Goal: Information Seeking & Learning: Compare options

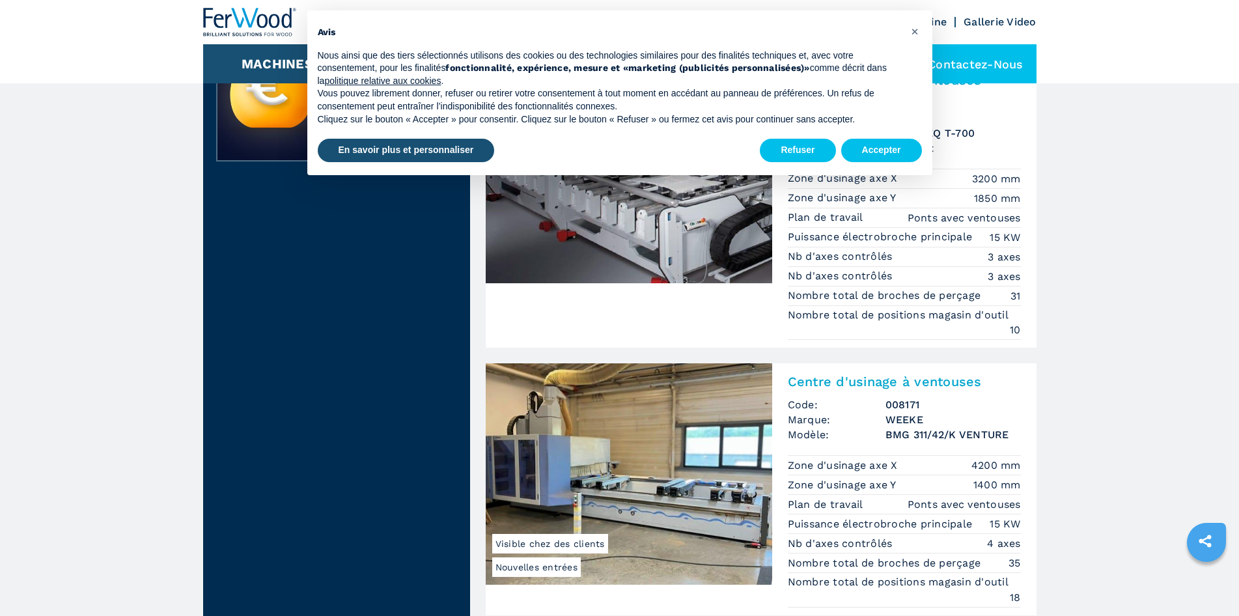
scroll to position [781, 0]
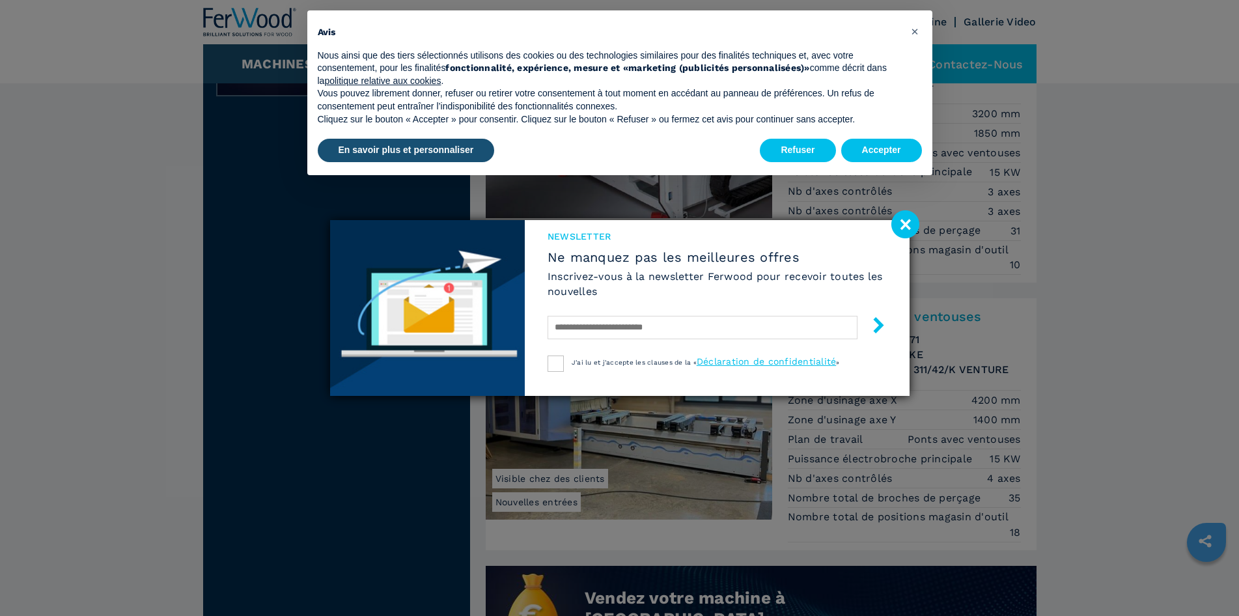
click at [899, 220] on image at bounding box center [905, 224] width 28 height 28
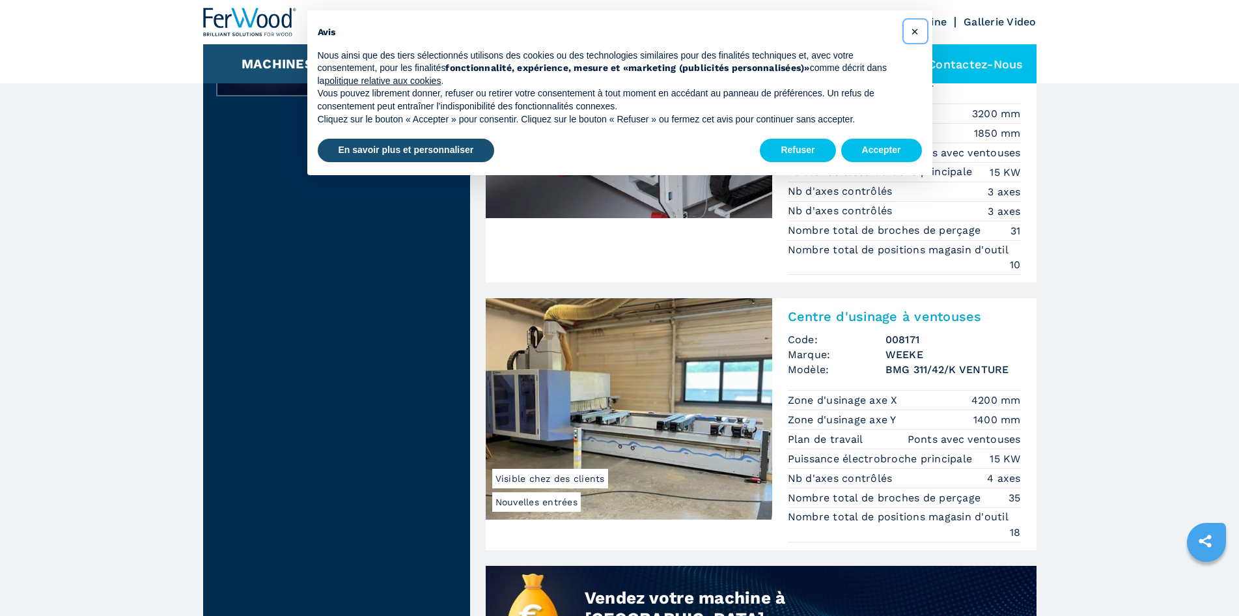
click at [916, 30] on span "×" at bounding box center [915, 31] width 8 height 16
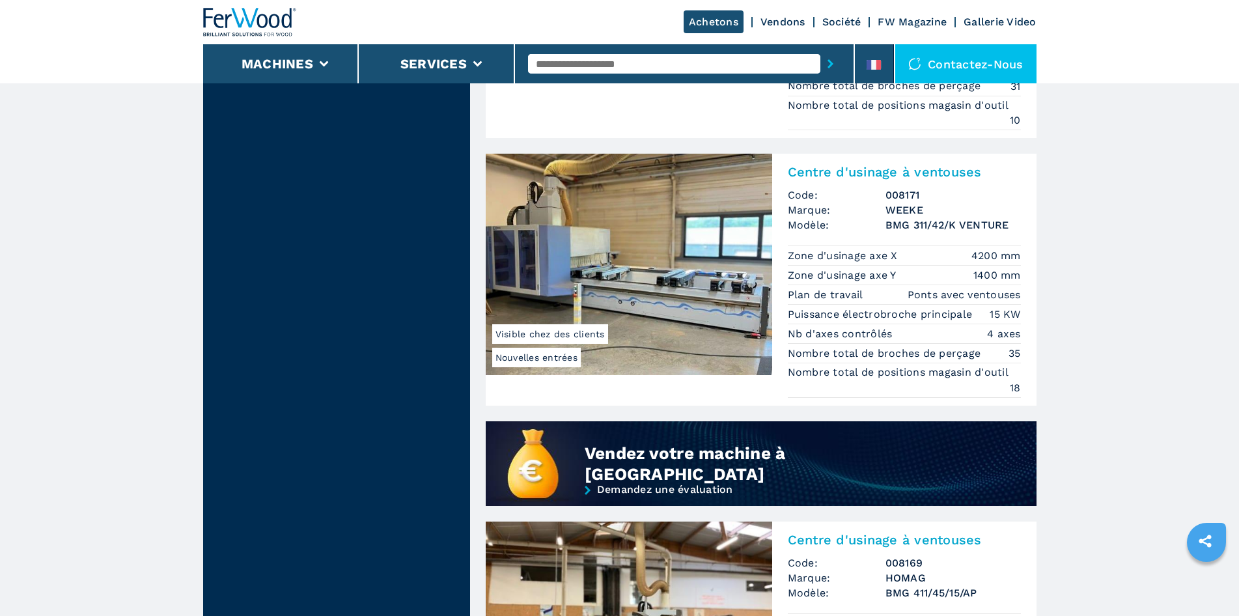
scroll to position [912, 0]
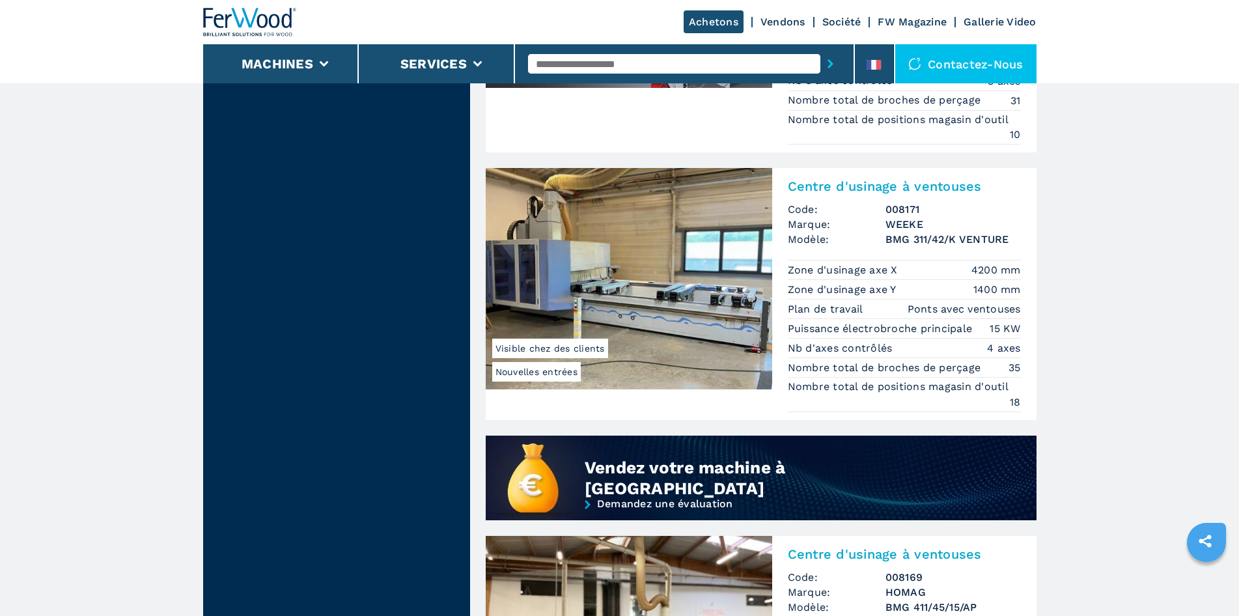
click at [844, 188] on h2 "Centre d'usinage à ventouses" at bounding box center [904, 186] width 233 height 16
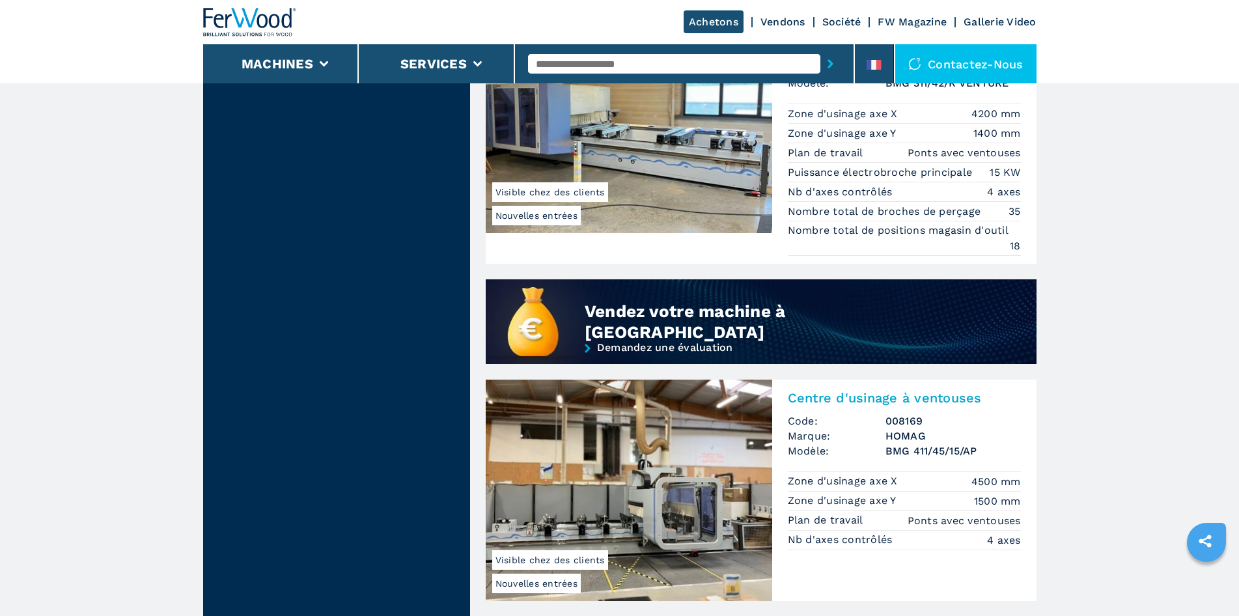
scroll to position [1172, 0]
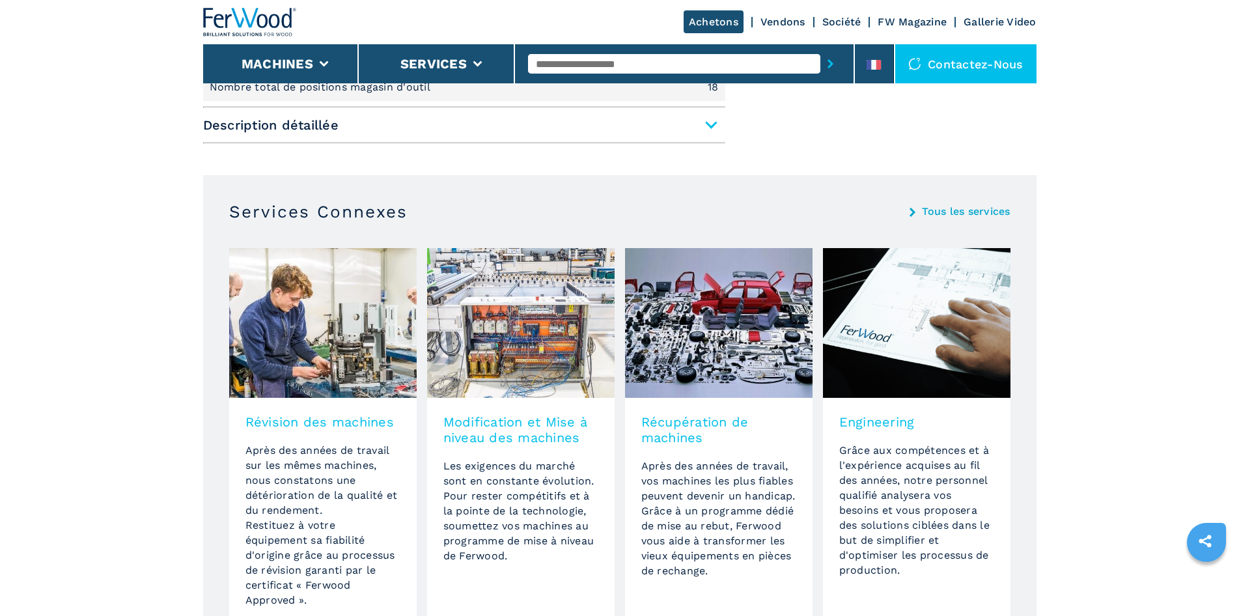
scroll to position [781, 0]
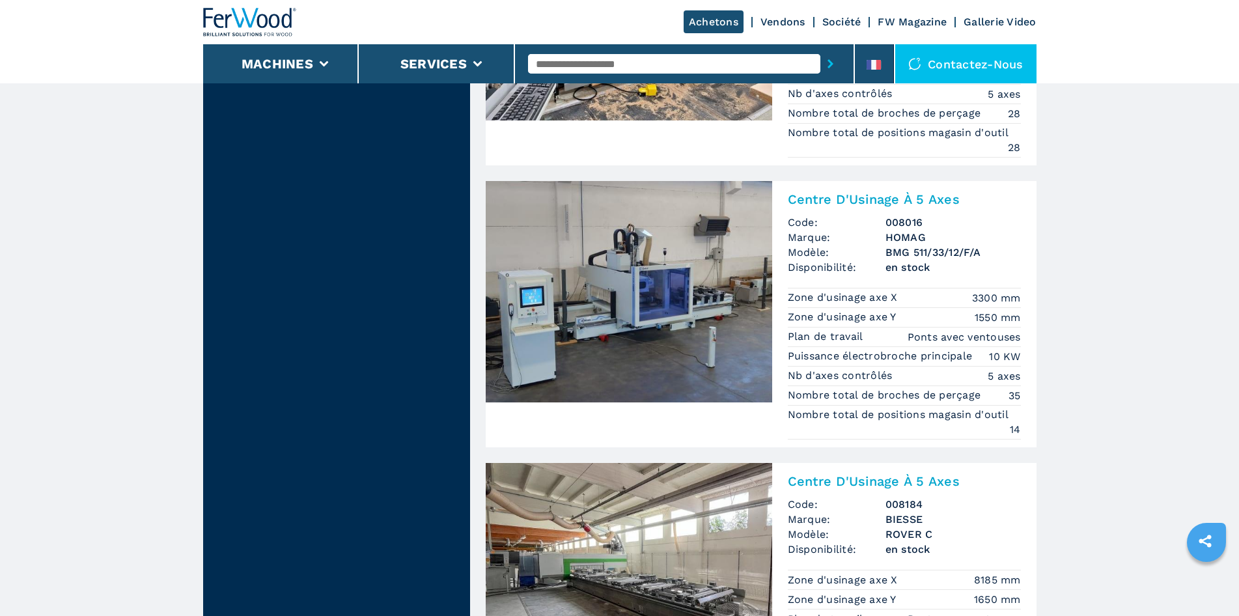
scroll to position [1823, 0]
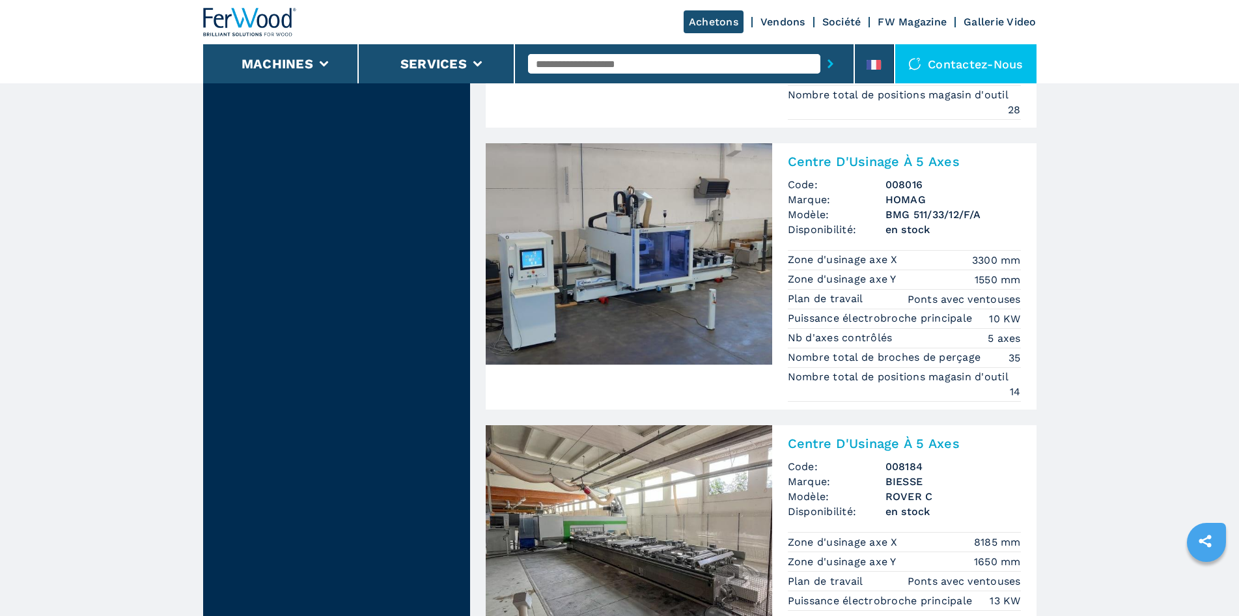
click at [639, 326] on img at bounding box center [629, 253] width 286 height 221
